Goal: Book appointment/travel/reservation

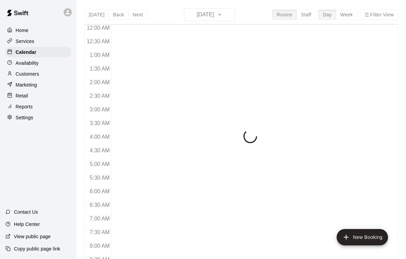
scroll to position [402, 0]
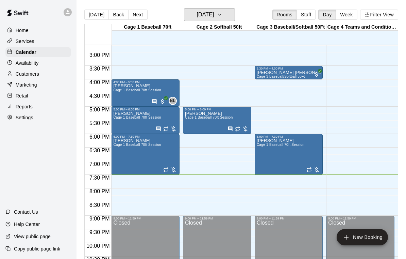
click at [214, 15] on h6 "[DATE]" at bounding box center [205, 15] width 17 height 10
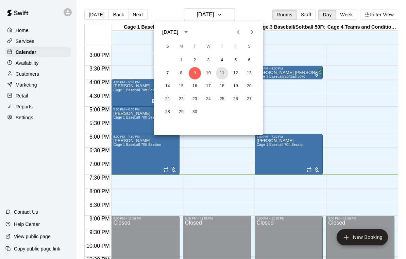
click at [221, 74] on button "11" at bounding box center [222, 73] width 12 height 12
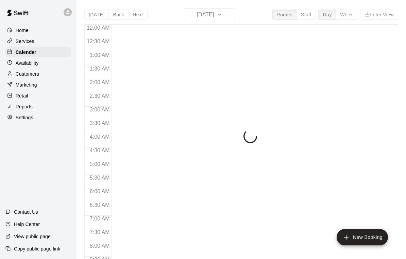
scroll to position [402, 0]
